Goal: Find specific page/section: Find specific page/section

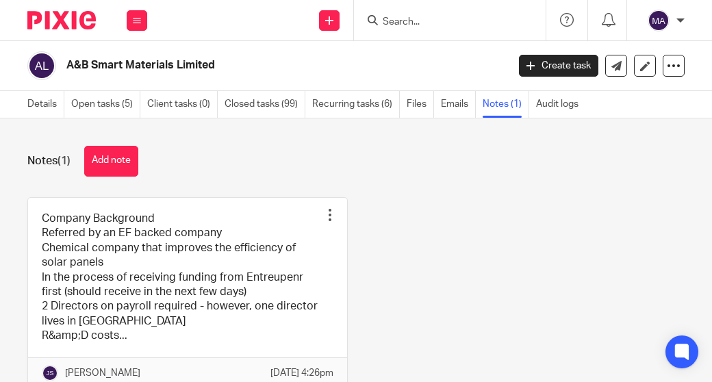
click at [426, 33] on div at bounding box center [450, 20] width 192 height 40
click at [405, 23] on input "Search" at bounding box center [442, 22] width 123 height 12
paste input "3 Fin Analytics Ltd"
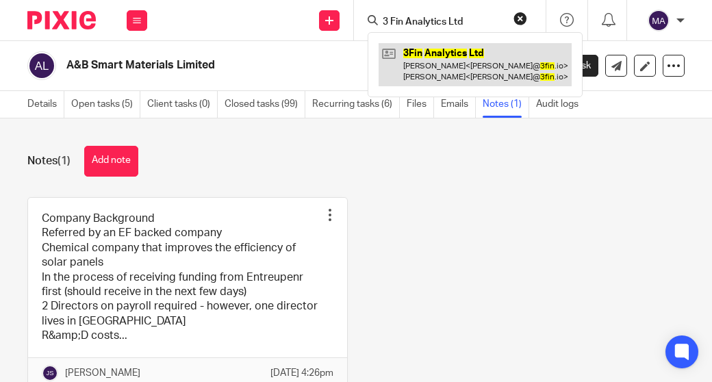
type input "3 Fin Analytics Ltd"
click at [433, 51] on link at bounding box center [475, 64] width 193 height 42
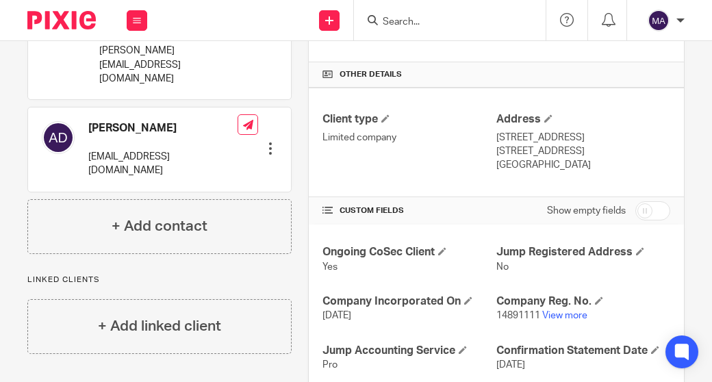
scroll to position [330, 0]
click at [551, 313] on link "View more" at bounding box center [564, 315] width 45 height 10
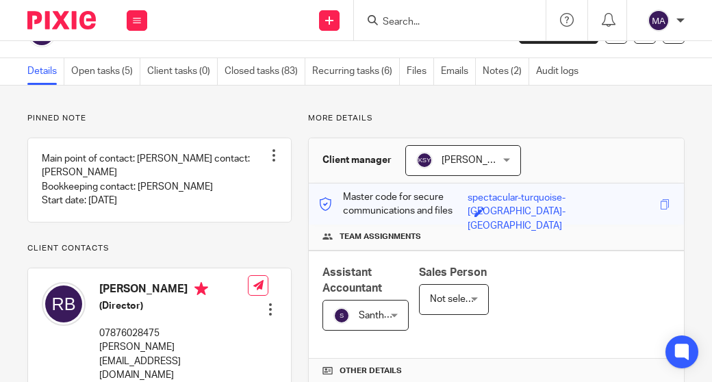
scroll to position [0, 0]
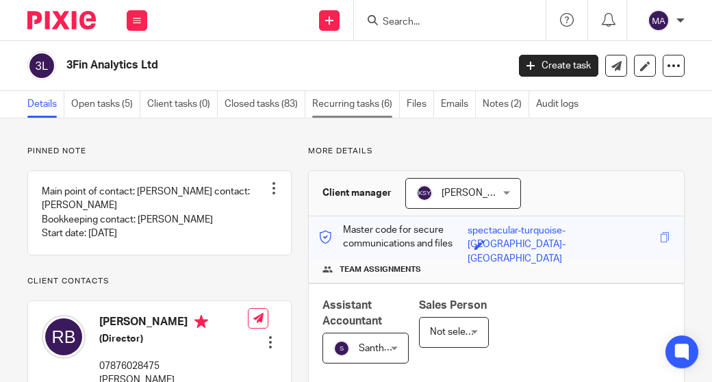
click at [355, 97] on link "Recurring tasks (6)" at bounding box center [356, 104] width 88 height 27
